Goal: Information Seeking & Learning: Learn about a topic

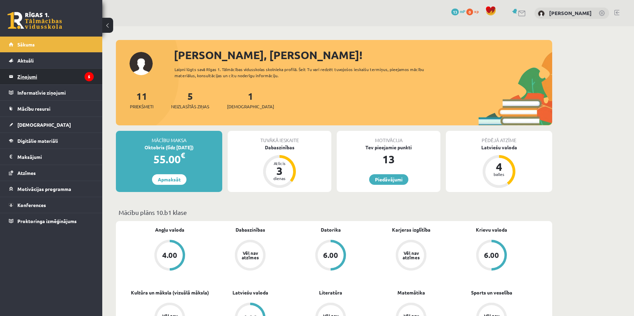
click at [68, 74] on legend "Ziņojumi 5" at bounding box center [55, 77] width 76 height 16
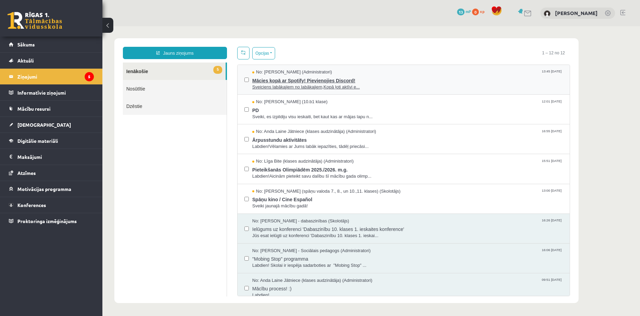
click at [381, 81] on span "Mācies kopā ar Spotify! Pievienojies Discord!" at bounding box center [407, 79] width 310 height 9
click at [403, 108] on span "PD" at bounding box center [407, 109] width 310 height 9
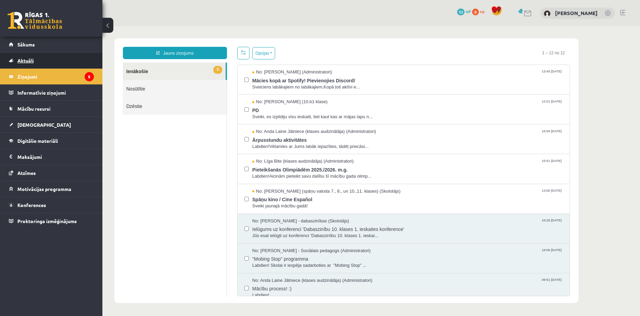
click at [54, 57] on link "Aktuāli" at bounding box center [51, 61] width 85 height 16
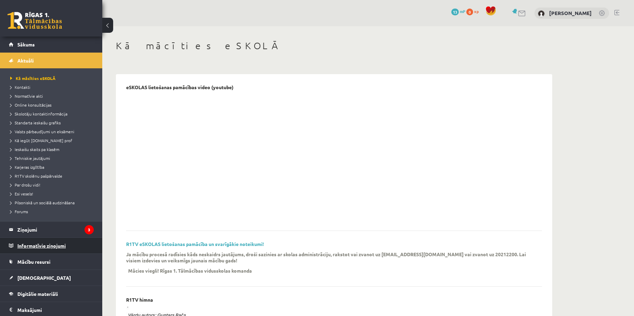
click at [44, 245] on legend "Informatīvie ziņojumi 0" at bounding box center [55, 245] width 76 height 16
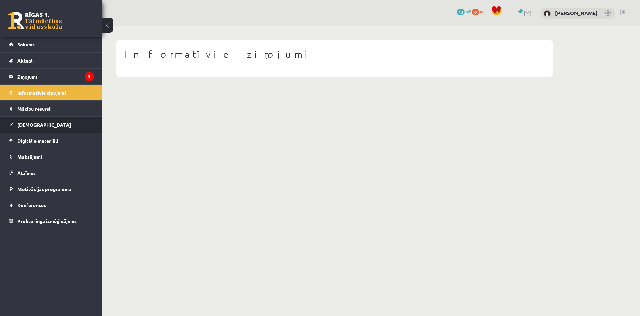
click at [37, 130] on link "[DEMOGRAPHIC_DATA]" at bounding box center [51, 125] width 85 height 16
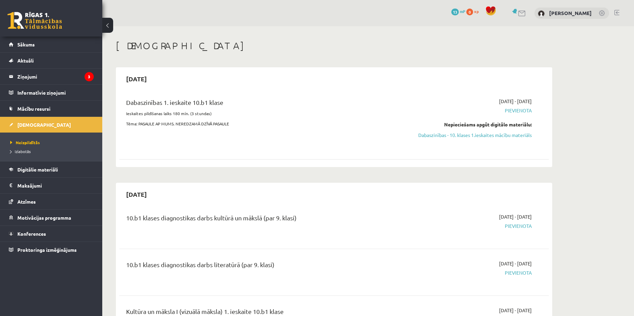
click at [512, 107] on span "Pievienota" at bounding box center [468, 110] width 129 height 7
click at [437, 113] on span "Pievienota" at bounding box center [468, 110] width 129 height 7
click at [512, 113] on span "Pievienota" at bounding box center [468, 110] width 129 height 7
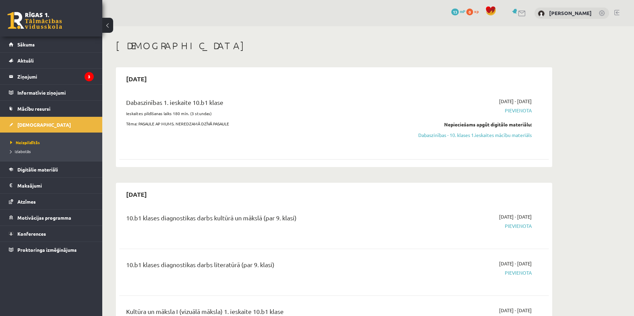
click at [269, 142] on div "Dabaszinības 1. ieskaite 10.b1 klase Ieskaites pildīšanas laiks 180 min. (3 stu…" at bounding box center [259, 123] width 277 height 50
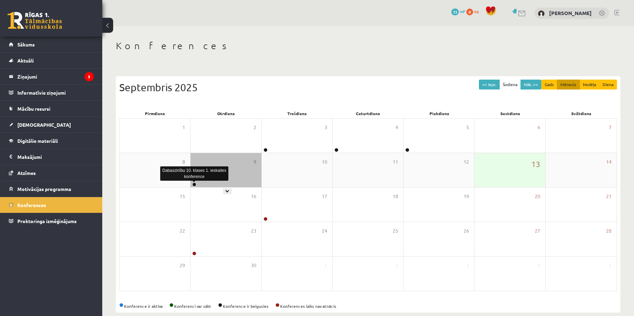
click at [195, 185] on link at bounding box center [194, 184] width 4 height 4
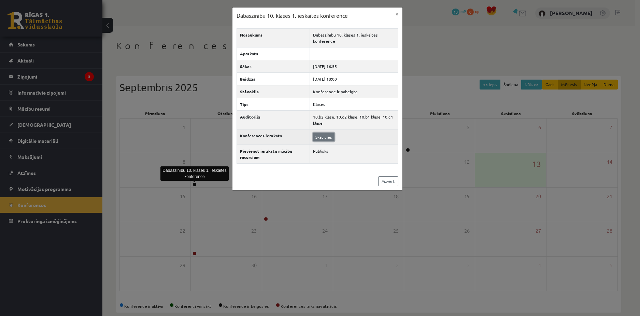
click at [329, 137] on link "Skatīties" at bounding box center [323, 136] width 21 height 9
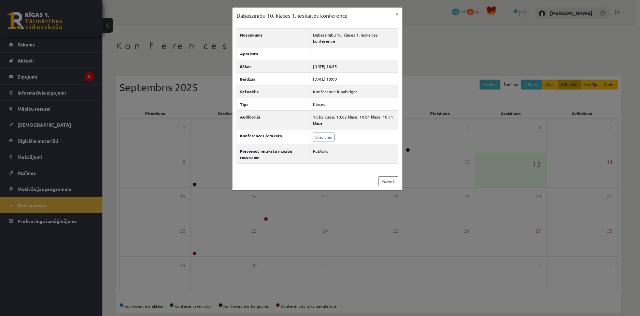
click at [459, 150] on div "Dabaszinību 10. klases 1. ieskaites konference × Nosaukums Dabaszinību 10. klas…" at bounding box center [320, 158] width 640 height 316
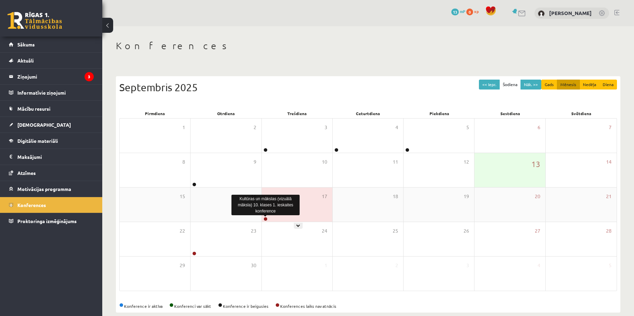
click at [265, 218] on link at bounding box center [266, 219] width 4 height 4
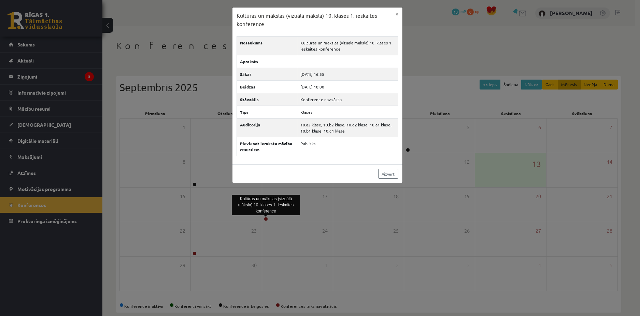
click at [421, 196] on div "Kultūras un mākslas (vizuālā māksla) 10. klases 1. ieskaites konference × Nosau…" at bounding box center [320, 158] width 640 height 316
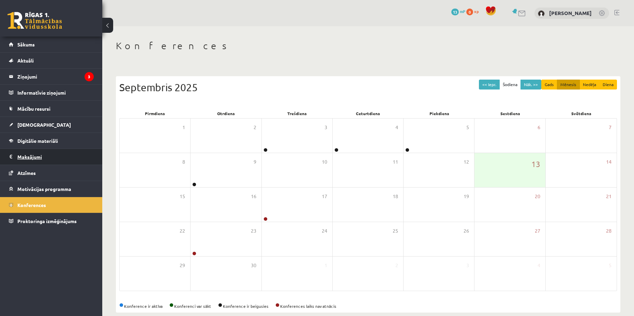
click at [36, 156] on legend "Maksājumi 0" at bounding box center [55, 157] width 76 height 16
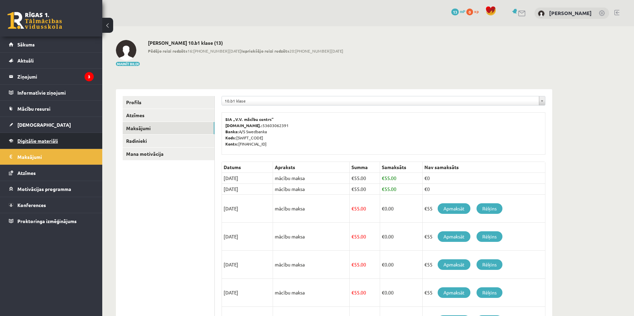
click at [40, 137] on link "Digitālie materiāli" at bounding box center [51, 141] width 85 height 16
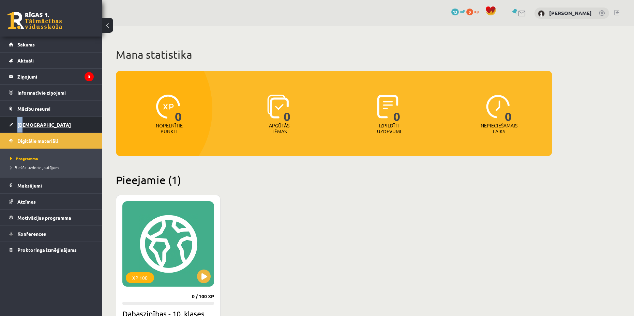
drag, startPoint x: 20, startPoint y: 129, endPoint x: 23, endPoint y: 127, distance: 3.5
click at [23, 127] on link "[DEMOGRAPHIC_DATA]" at bounding box center [51, 125] width 85 height 16
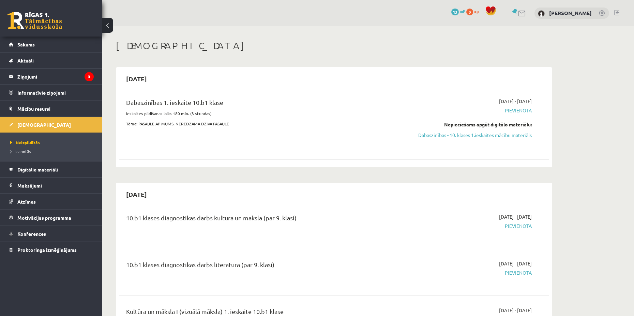
click at [130, 106] on div "Dabaszinības 1. ieskaite 10.b1 klase" at bounding box center [259, 104] width 267 height 13
click at [130, 115] on p "Ieskaites pildīšanas laiks 180 min. (3 stundas)" at bounding box center [259, 113] width 267 height 6
click at [32, 45] on span "Sākums" at bounding box center [25, 44] width 17 height 6
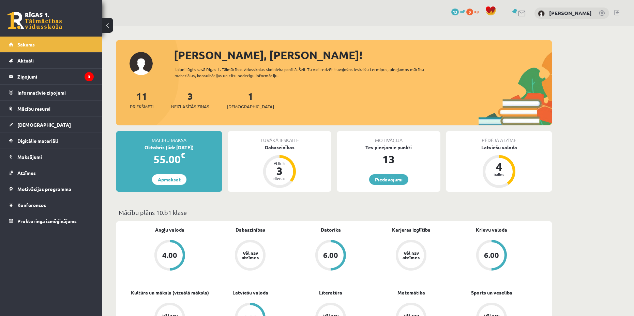
drag, startPoint x: 223, startPoint y: 111, endPoint x: 245, endPoint y: 104, distance: 22.7
click at [224, 111] on div "11 Priekšmeti 3 Neizlasītās ziņas 1 Ieskaites" at bounding box center [334, 107] width 437 height 36
click at [247, 103] on span "[DEMOGRAPHIC_DATA]" at bounding box center [250, 106] width 47 height 7
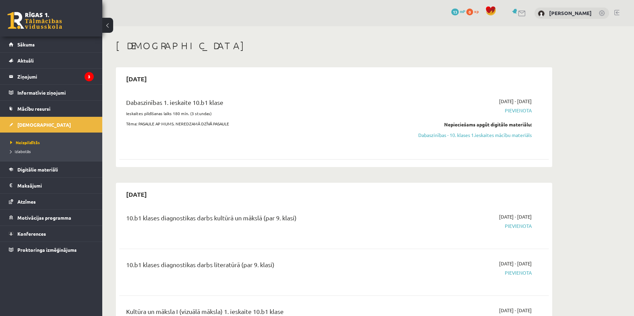
click at [287, 116] on p "Ieskaites pildīšanas laiks 180 min. (3 stundas)" at bounding box center [259, 113] width 267 height 6
click at [452, 131] on div "Nepieciešams apgūt digitālo materiālu: Dabaszinības - 10. klases 1.ieskaites mā…" at bounding box center [468, 130] width 129 height 18
click at [451, 132] on link "Dabaszinības - 10. klases 1.ieskaites mācību materiāls" at bounding box center [468, 134] width 129 height 7
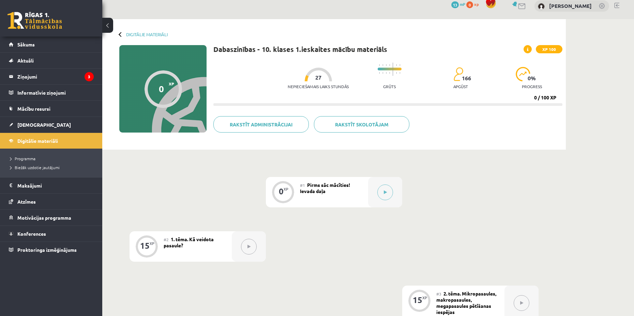
scroll to position [7, 0]
